Goal: Navigation & Orientation: Find specific page/section

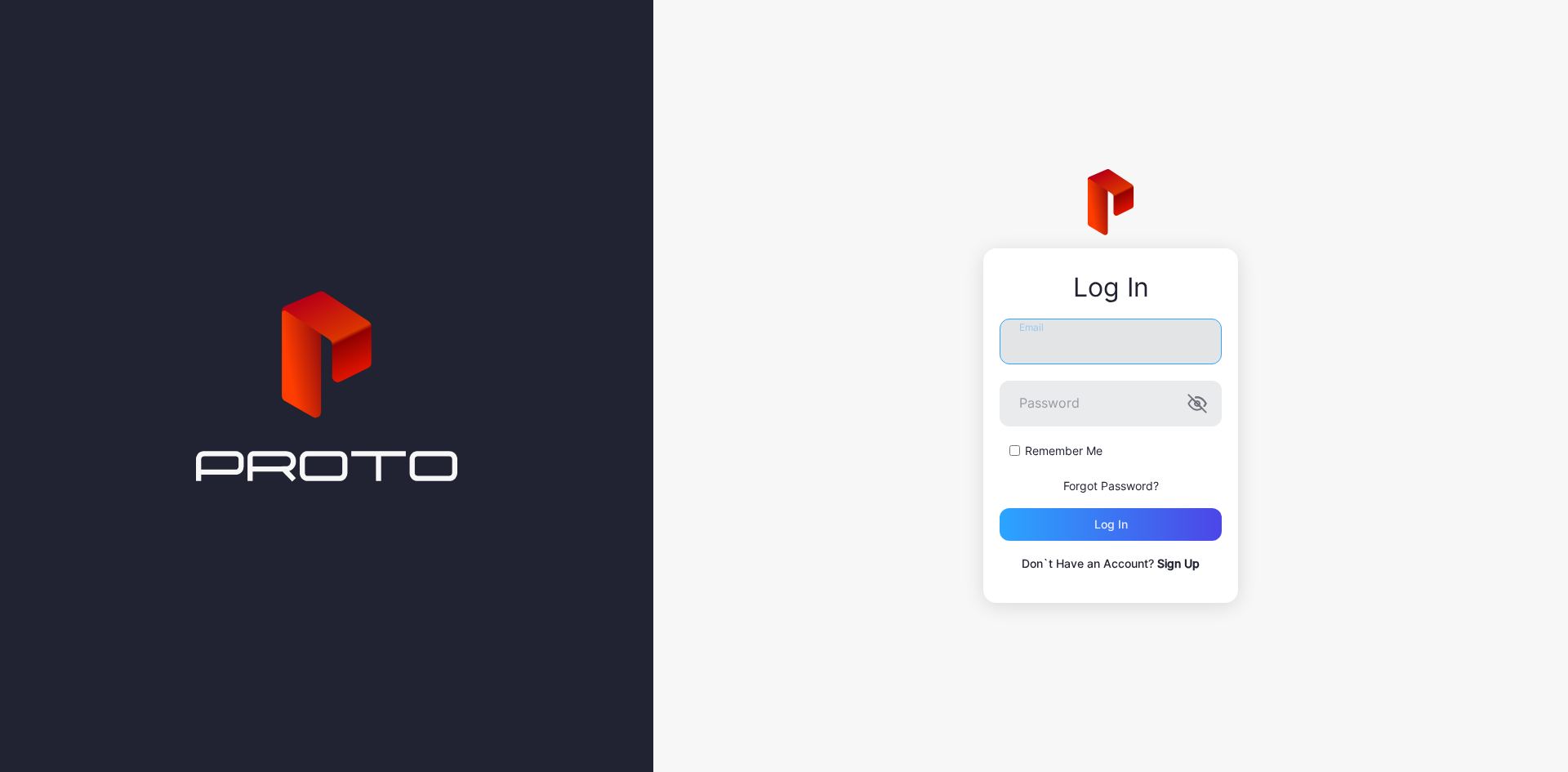
click at [1081, 343] on input "Email" at bounding box center [1110, 342] width 222 height 46
type input "*"
type input "**********"
click at [1196, 405] on icon "button" at bounding box center [1197, 404] width 20 height 20
click at [1166, 533] on div "Log in" at bounding box center [1110, 524] width 222 height 33
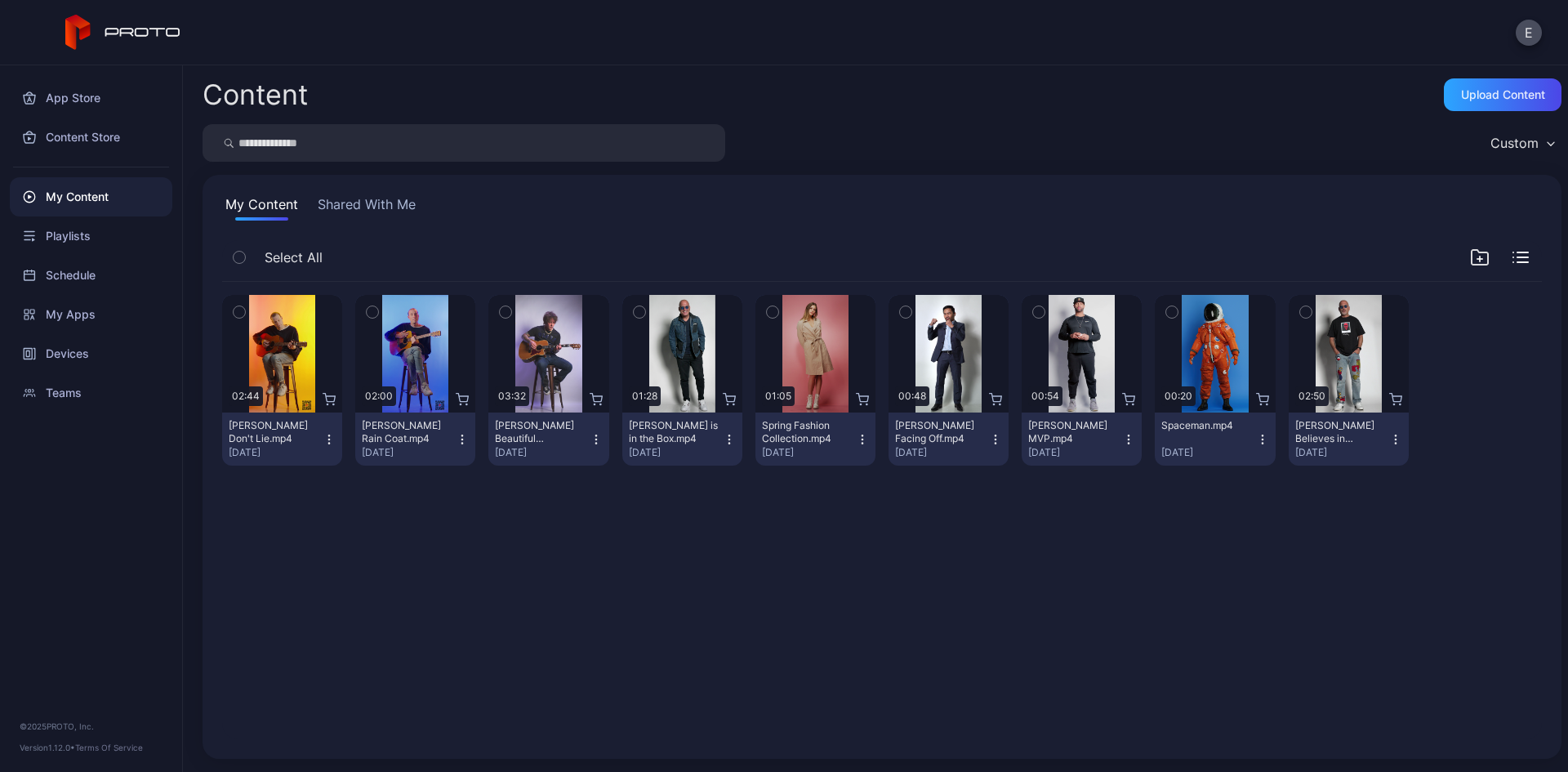
click at [355, 208] on button "Shared With Me" at bounding box center [366, 207] width 105 height 26
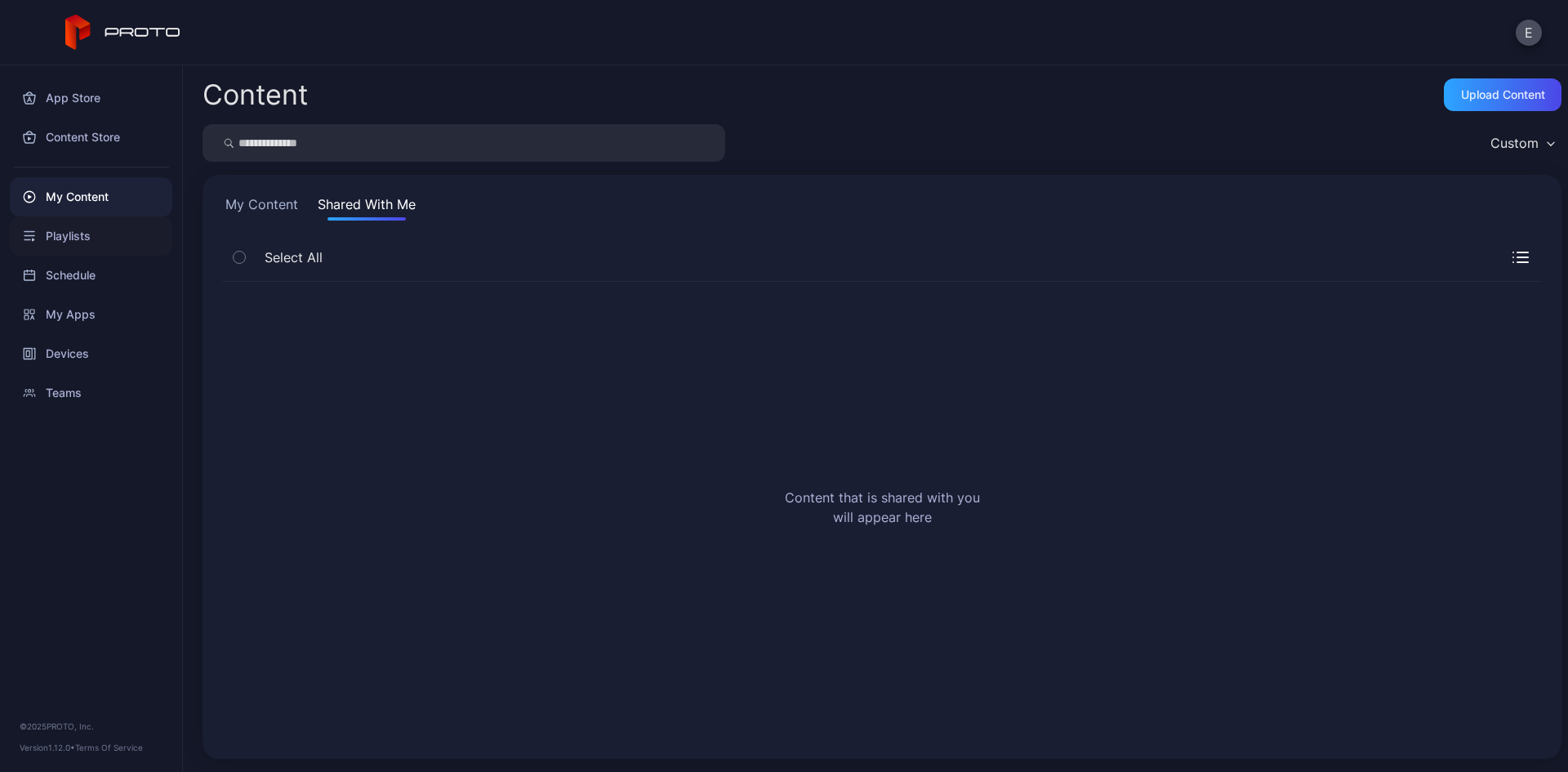
click at [49, 240] on div "Playlists" at bounding box center [91, 236] width 162 height 39
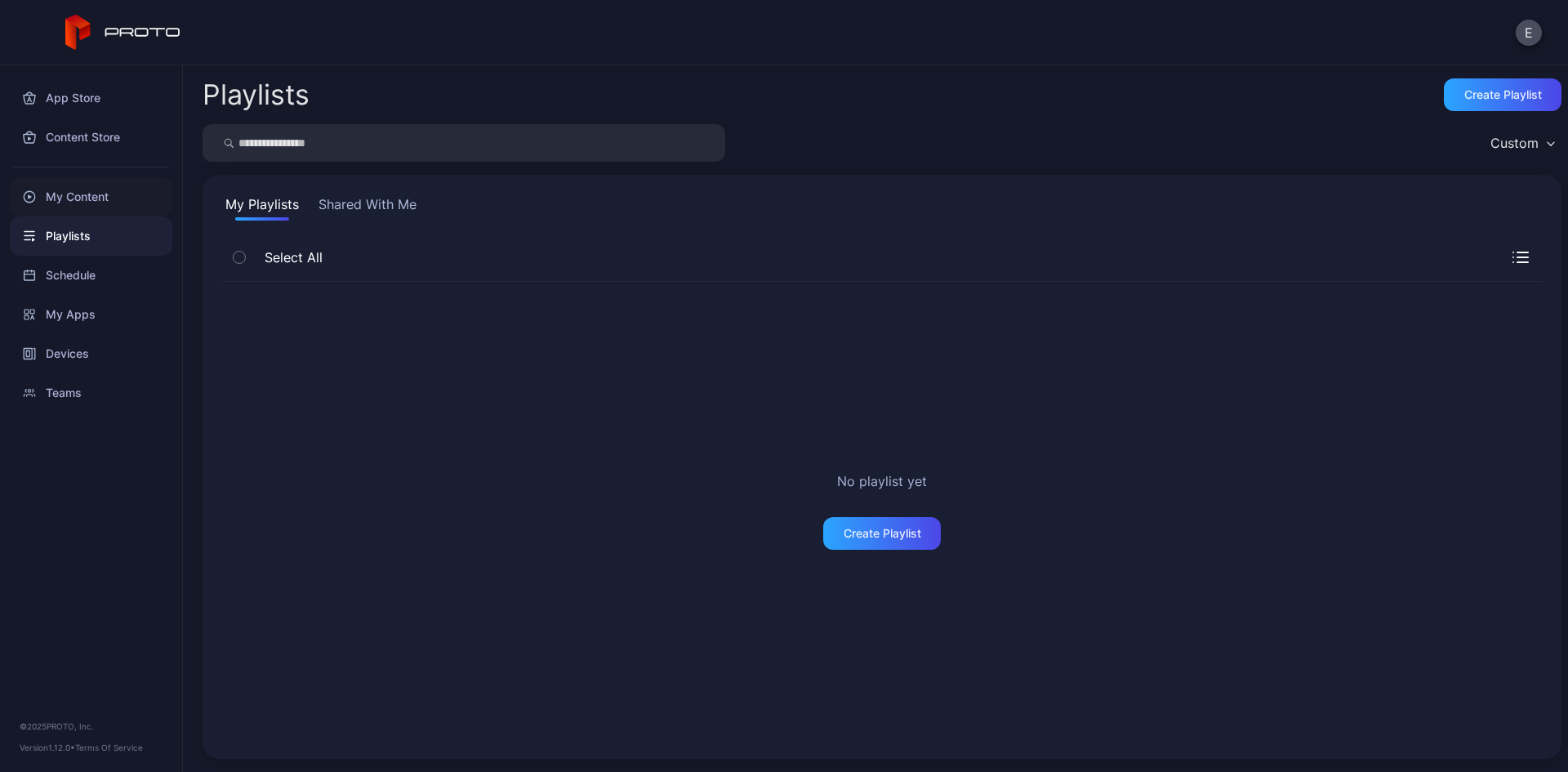
click at [68, 200] on div "My Content" at bounding box center [91, 197] width 162 height 39
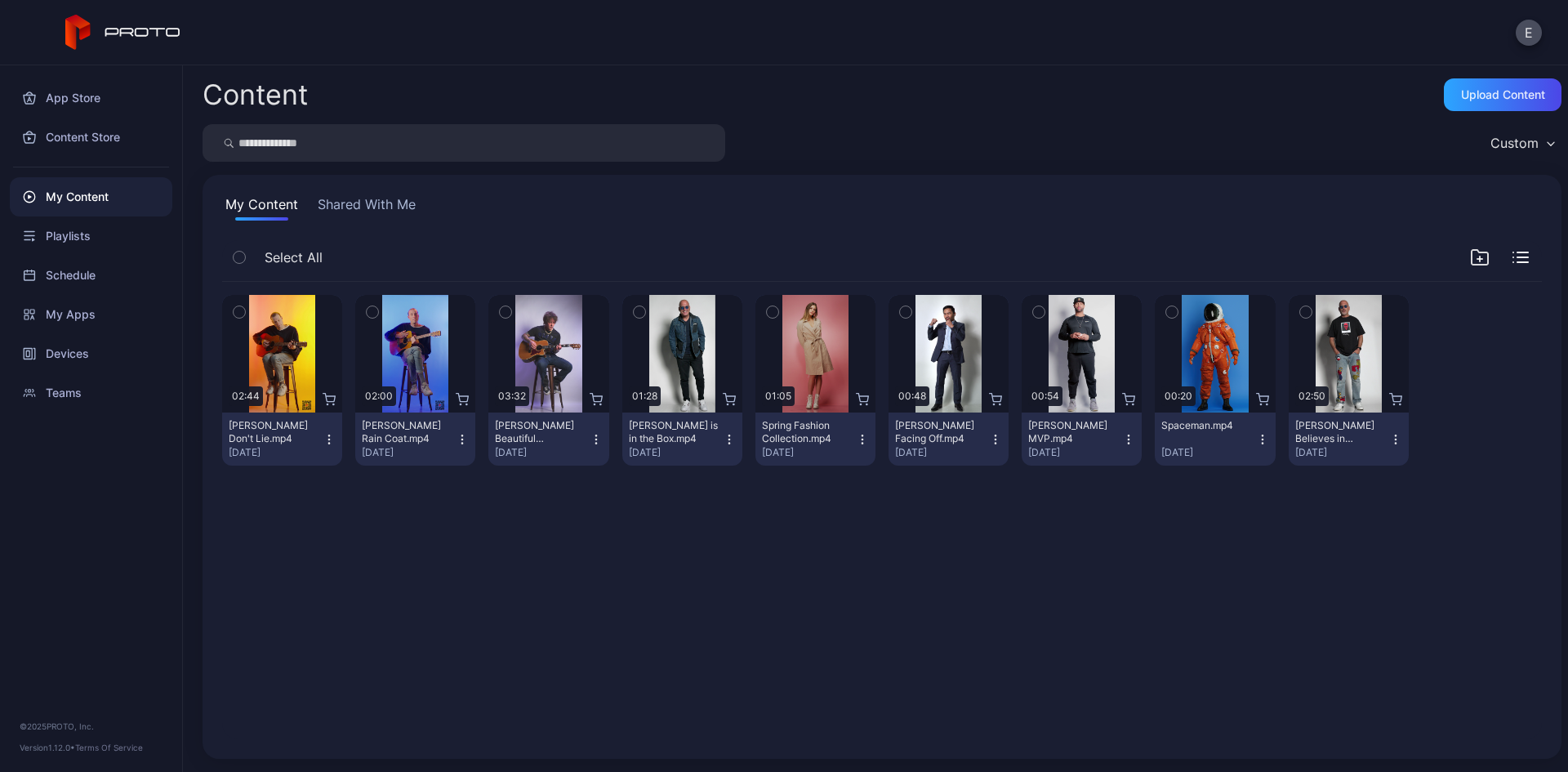
click at [357, 202] on button "Shared With Me" at bounding box center [366, 207] width 105 height 26
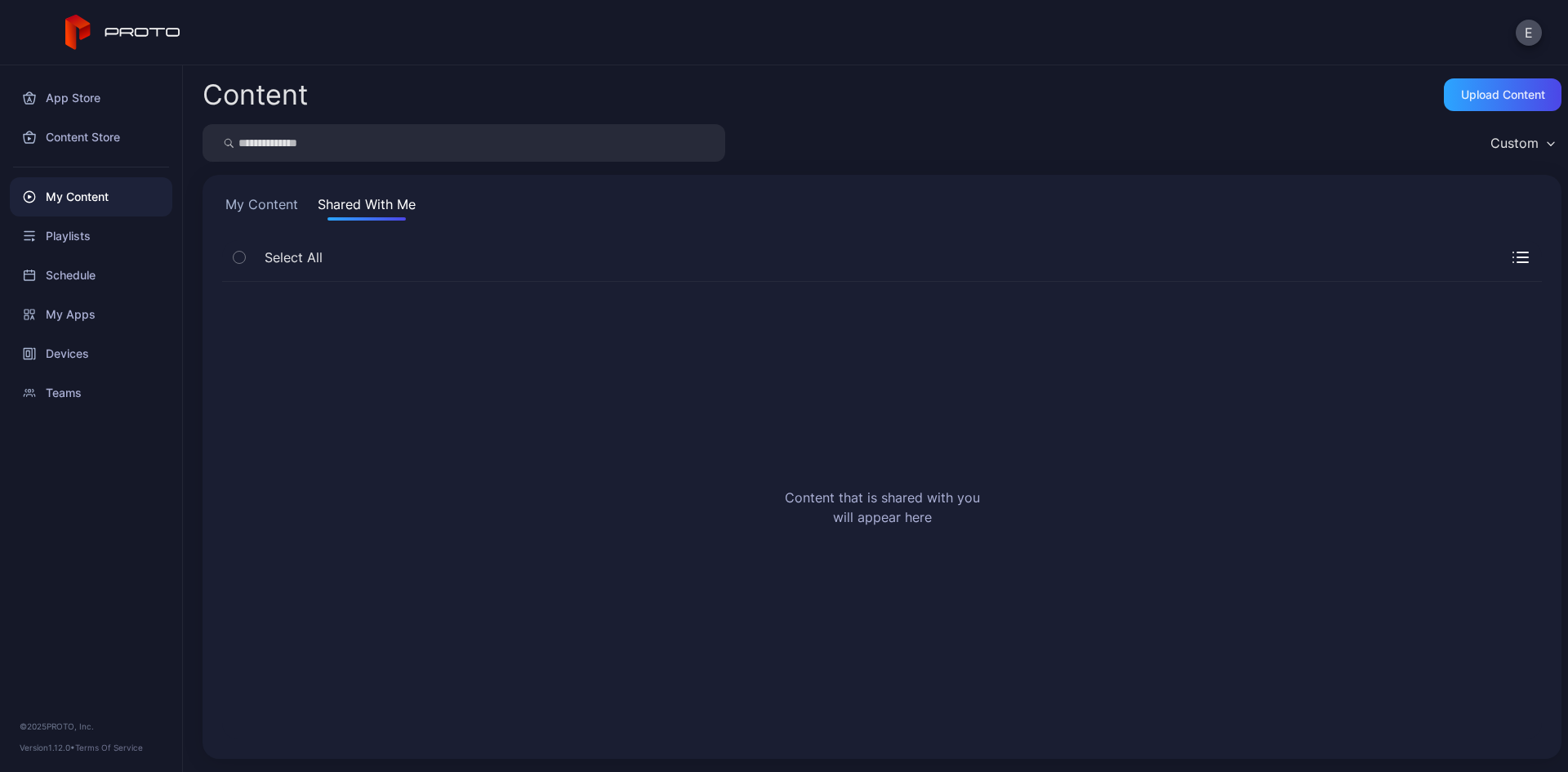
click at [275, 193] on div "My Content Shared With Me Select All Content that is shared with you will appea…" at bounding box center [881, 467] width 1359 height 584
drag, startPoint x: 353, startPoint y: 201, endPoint x: 202, endPoint y: 218, distance: 152.0
click at [346, 199] on button "Shared With Me" at bounding box center [366, 207] width 105 height 26
click at [206, 219] on div "My Content Shared With Me Select All" at bounding box center [881, 467] width 1359 height 584
click at [261, 213] on button "My Content" at bounding box center [261, 207] width 79 height 26
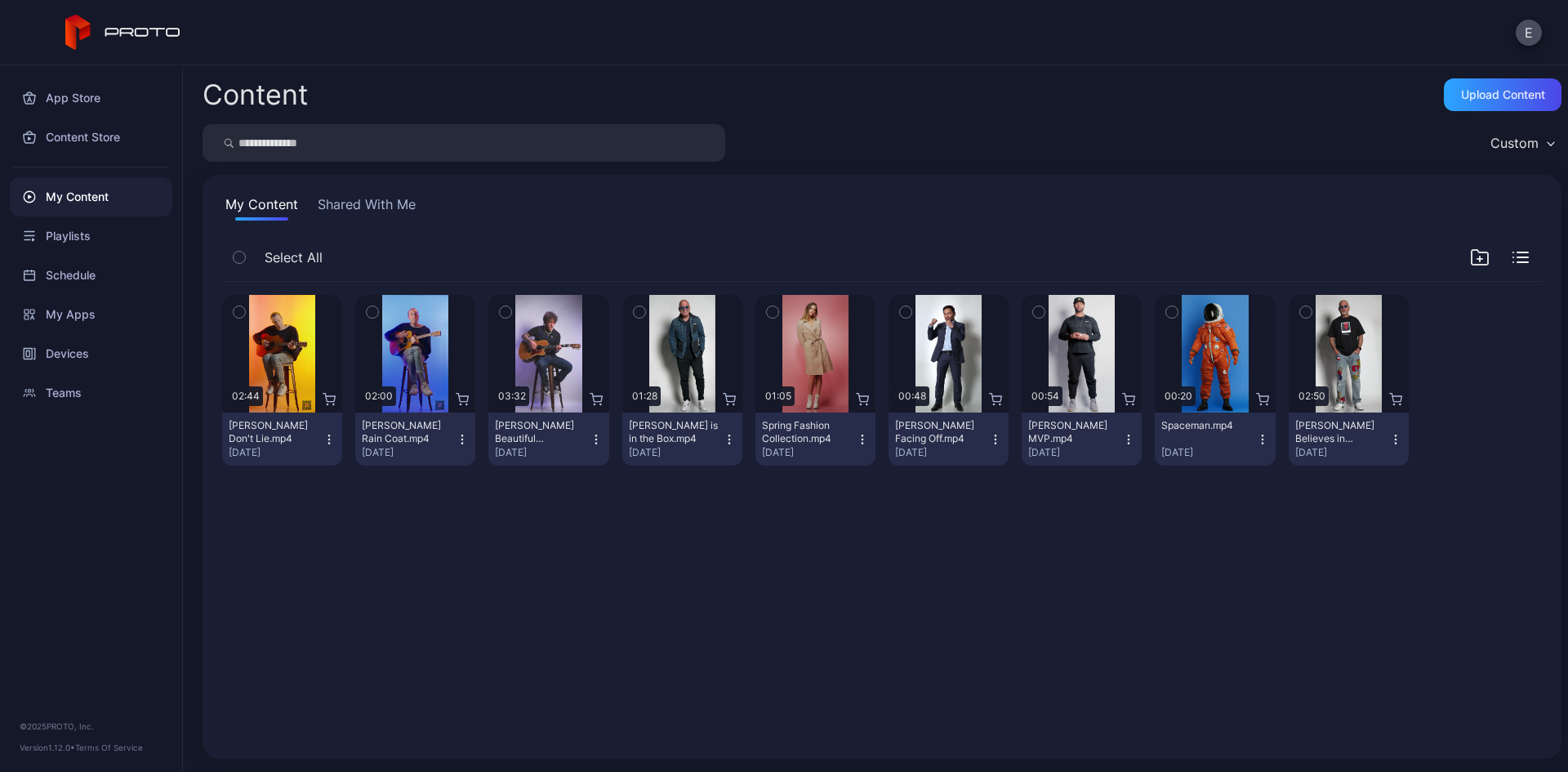
click at [328, 201] on button "Shared With Me" at bounding box center [366, 207] width 105 height 26
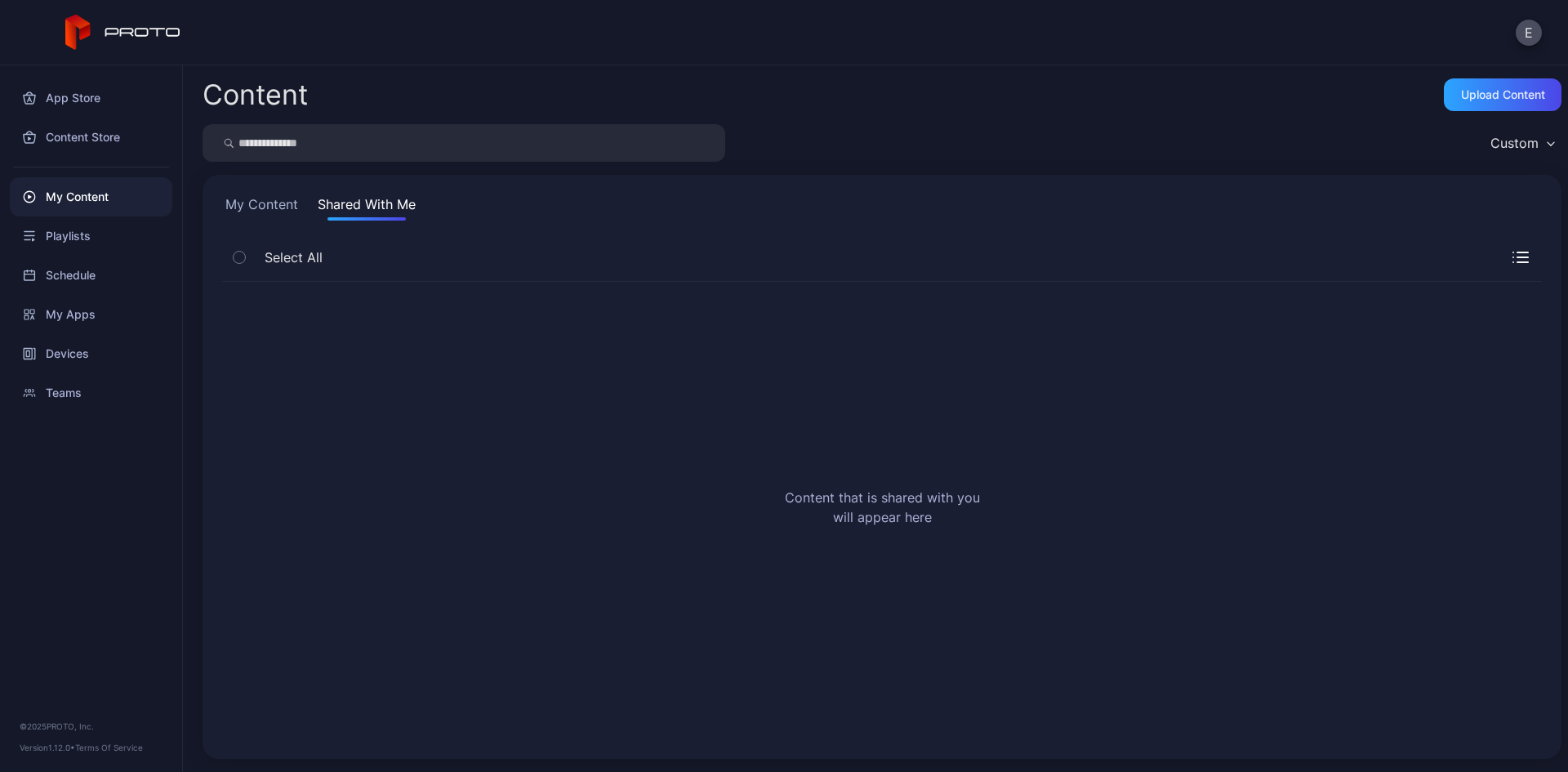
click at [337, 202] on button "Shared With Me" at bounding box center [366, 207] width 105 height 26
